Goal: Transaction & Acquisition: Purchase product/service

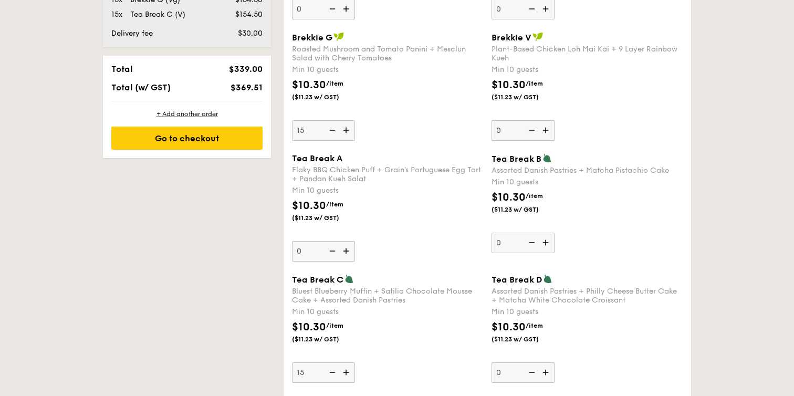
scroll to position [673, 0]
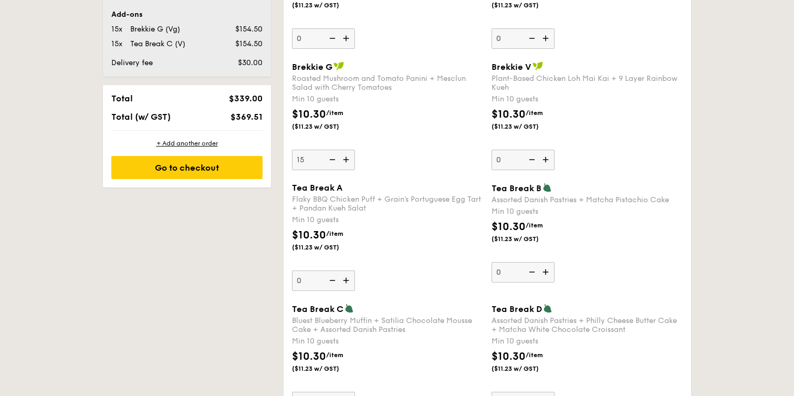
click at [336, 159] on img at bounding box center [332, 160] width 16 height 20
click at [336, 159] on input "15" at bounding box center [323, 160] width 63 height 20
click at [336, 159] on img at bounding box center [332, 160] width 16 height 20
click at [336, 159] on input "14" at bounding box center [323, 160] width 63 height 20
click at [336, 159] on img at bounding box center [332, 160] width 16 height 20
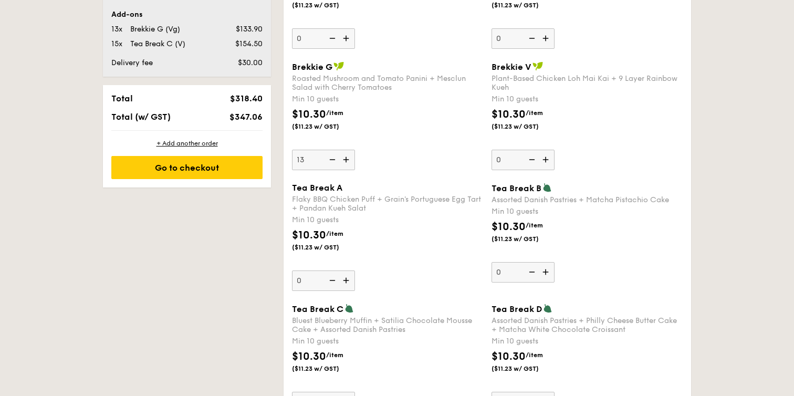
click at [336, 159] on input "13" at bounding box center [323, 160] width 63 height 20
click at [336, 159] on img at bounding box center [332, 160] width 16 height 20
click at [336, 159] on input "12" at bounding box center [323, 160] width 63 height 20
click at [336, 159] on img at bounding box center [332, 160] width 16 height 20
click at [336, 159] on input "11" at bounding box center [323, 160] width 63 height 20
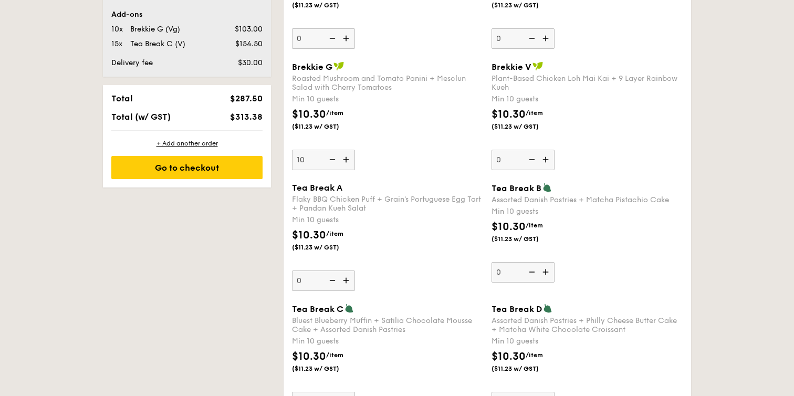
click at [336, 159] on img at bounding box center [332, 160] width 16 height 20
click at [336, 159] on input "10" at bounding box center [323, 160] width 63 height 20
type input "0"
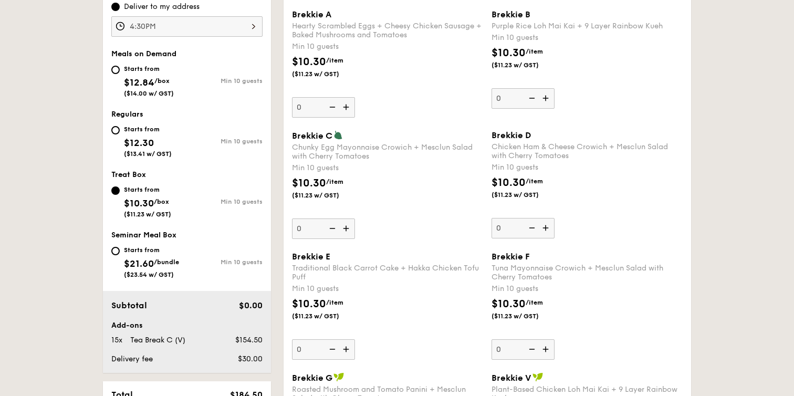
scroll to position [359, 0]
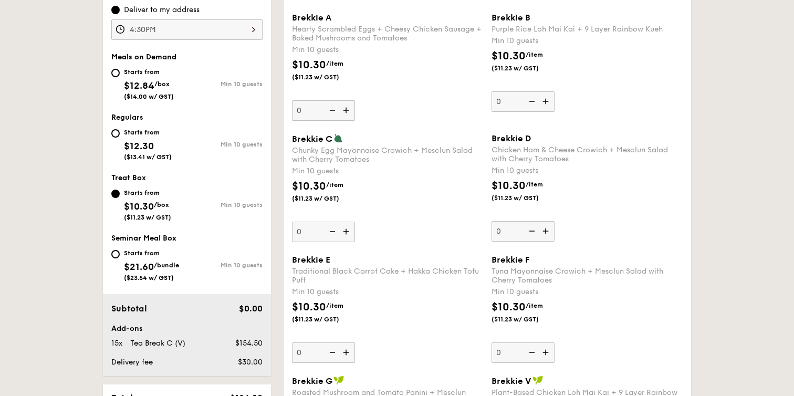
click at [348, 225] on img at bounding box center [347, 232] width 16 height 20
click at [348, 225] on input "0" at bounding box center [323, 232] width 63 height 20
click at [349, 231] on img at bounding box center [347, 232] width 16 height 20
click at [349, 231] on input "10" at bounding box center [323, 232] width 63 height 20
click at [349, 231] on img at bounding box center [347, 232] width 16 height 20
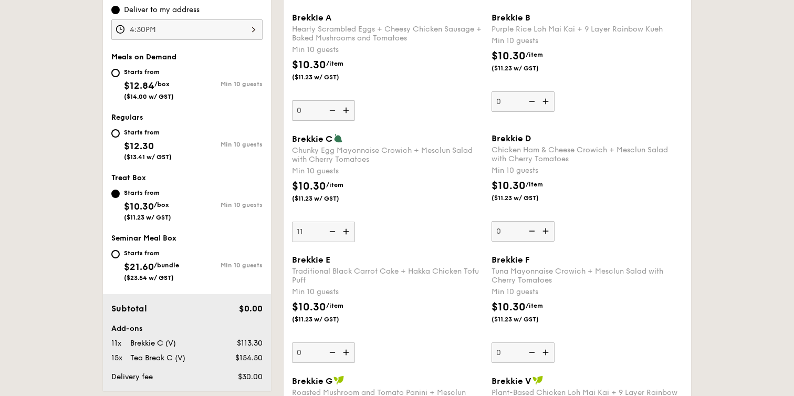
click at [349, 231] on input "11" at bounding box center [323, 232] width 63 height 20
click at [349, 231] on img at bounding box center [347, 232] width 16 height 20
click at [349, 231] on input "12" at bounding box center [323, 232] width 63 height 20
click at [349, 231] on img at bounding box center [347, 232] width 16 height 20
click at [349, 231] on input "13" at bounding box center [323, 232] width 63 height 20
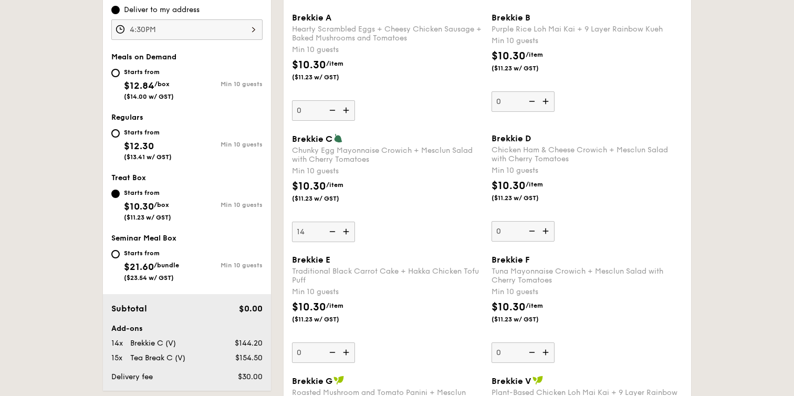
click at [349, 231] on img at bounding box center [347, 232] width 16 height 20
click at [349, 231] on input "14" at bounding box center [323, 232] width 63 height 20
type input "15"
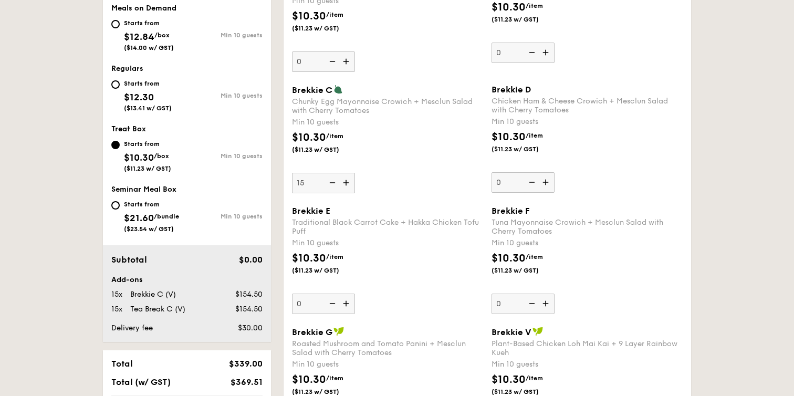
scroll to position [416, 0]
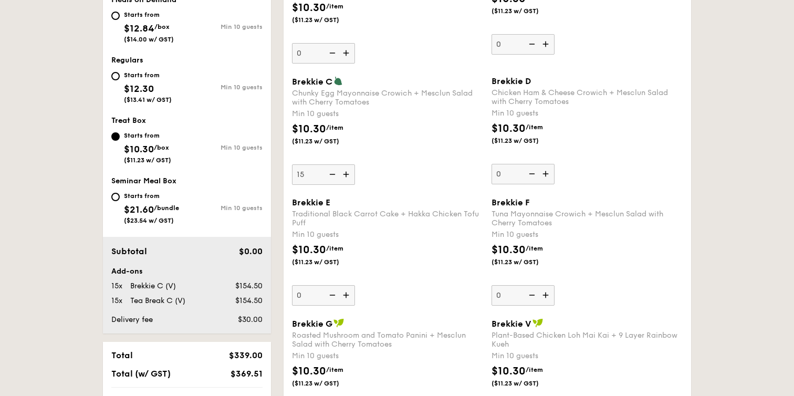
click at [361, 92] on div "Chunky Egg Mayonnaise Crowich + Mesclun Salad with Cherry Tomatoes" at bounding box center [387, 98] width 191 height 18
click at [355, 164] on input "15" at bounding box center [323, 174] width 63 height 20
click at [361, 92] on div "Chunky Egg Mayonnaise Crowich + Mesclun Salad with Cherry Tomatoes" at bounding box center [387, 98] width 191 height 18
click at [355, 164] on input "15" at bounding box center [323, 174] width 63 height 20
click at [361, 92] on div "Chunky Egg Mayonnaise Crowich + Mesclun Salad with Cherry Tomatoes" at bounding box center [387, 98] width 191 height 18
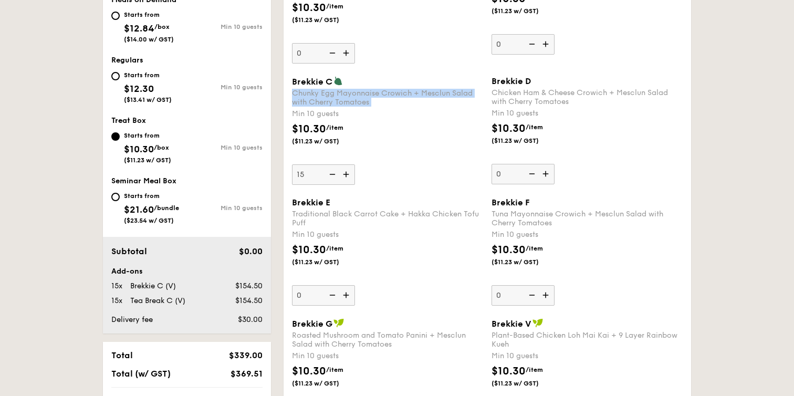
click at [355, 164] on input "15" at bounding box center [323, 174] width 63 height 20
click at [344, 92] on div "Chunky Egg Mayonnaise Crowich + Mesclun Salad with Cherry Tomatoes" at bounding box center [387, 98] width 191 height 18
click at [344, 164] on input "15" at bounding box center [323, 174] width 63 height 20
click at [344, 92] on div "Chunky Egg Mayonnaise Crowich + Mesclun Salad with Cherry Tomatoes" at bounding box center [387, 98] width 191 height 18
click at [344, 164] on input "15" at bounding box center [323, 174] width 63 height 20
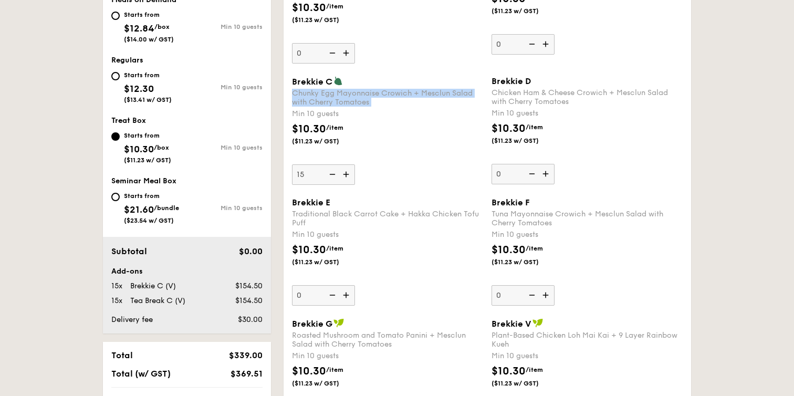
click at [344, 92] on div "Chunky Egg Mayonnaise Crowich + Mesclun Salad with Cherry Tomatoes" at bounding box center [387, 98] width 191 height 18
click at [344, 164] on input "15" at bounding box center [323, 174] width 63 height 20
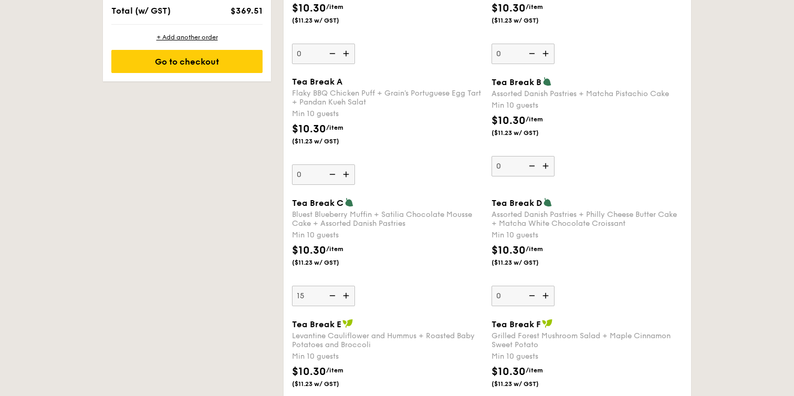
scroll to position [781, 0]
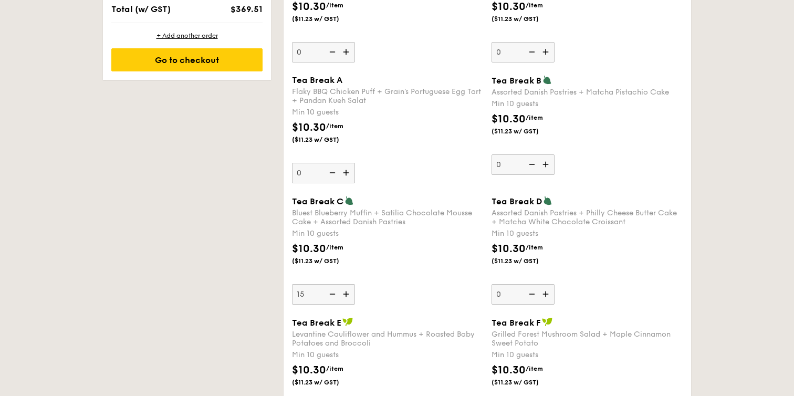
click at [359, 215] on div "Bluest Blueberry Muffin + Satilia Chocolate Mousse Cake + Assorted Danish Pastr…" at bounding box center [387, 218] width 191 height 18
click at [355, 284] on input "15" at bounding box center [323, 294] width 63 height 20
click at [359, 215] on div "Bluest Blueberry Muffin + Satilia Chocolate Mousse Cake + Assorted Danish Pastr…" at bounding box center [387, 218] width 191 height 18
click at [355, 284] on input "15" at bounding box center [323, 294] width 63 height 20
click at [359, 215] on div "Bluest Blueberry Muffin + Satilia Chocolate Mousse Cake + Assorted Danish Pastr…" at bounding box center [387, 218] width 191 height 18
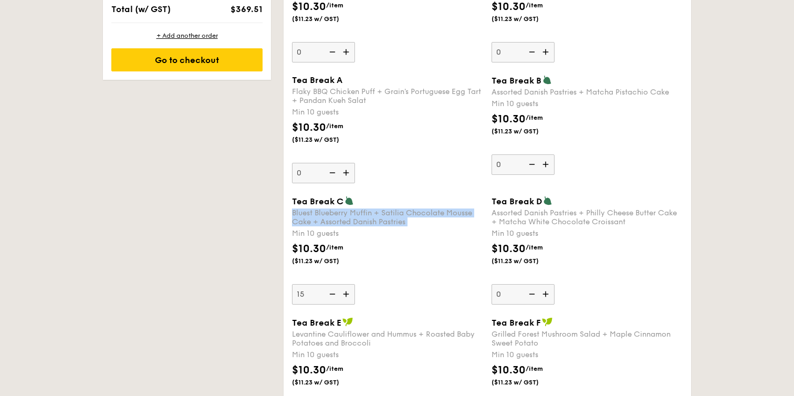
click at [355, 284] on input "15" at bounding box center [323, 294] width 63 height 20
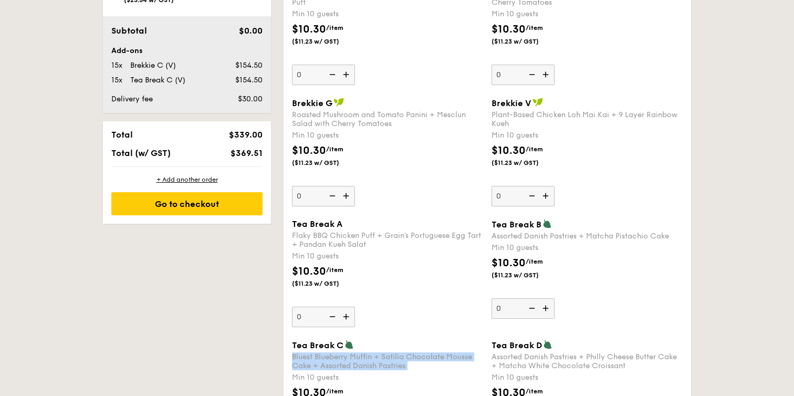
scroll to position [612, 0]
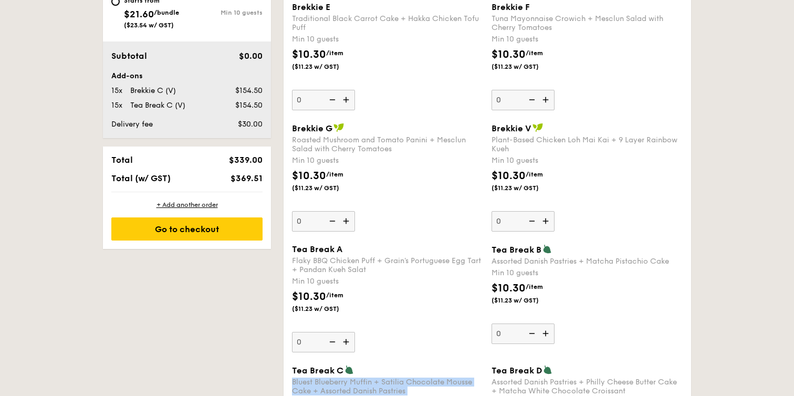
click at [346, 103] on img at bounding box center [347, 100] width 16 height 20
click at [346, 103] on input "0" at bounding box center [323, 100] width 63 height 20
type input "10"
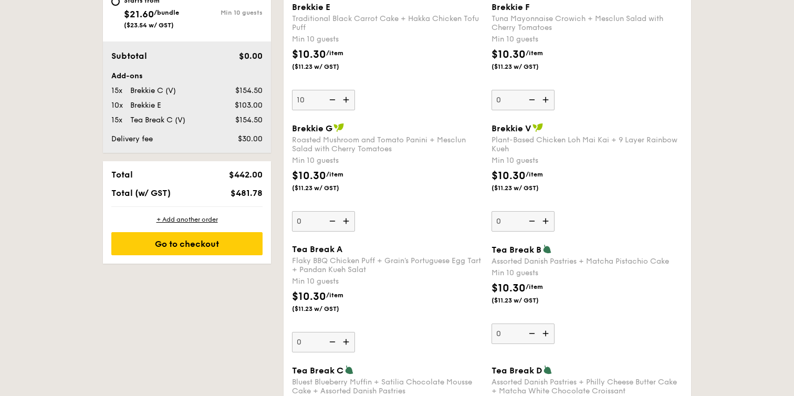
click at [349, 223] on img at bounding box center [347, 221] width 16 height 20
click at [349, 223] on input "0" at bounding box center [323, 221] width 63 height 20
type input "10"
